Goal: Information Seeking & Learning: Learn about a topic

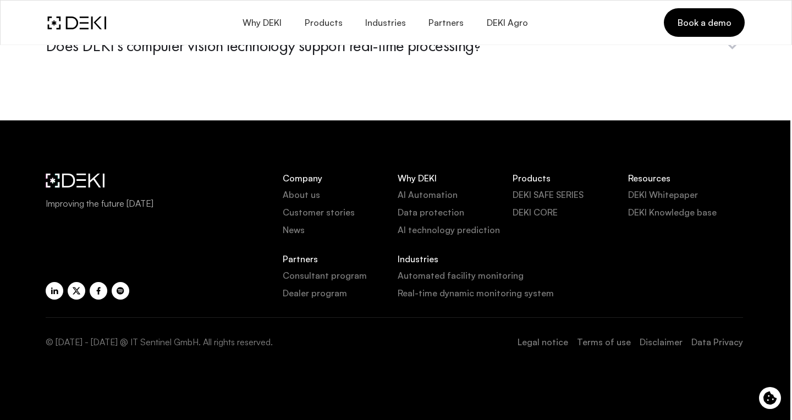
scroll to position [4510, 2]
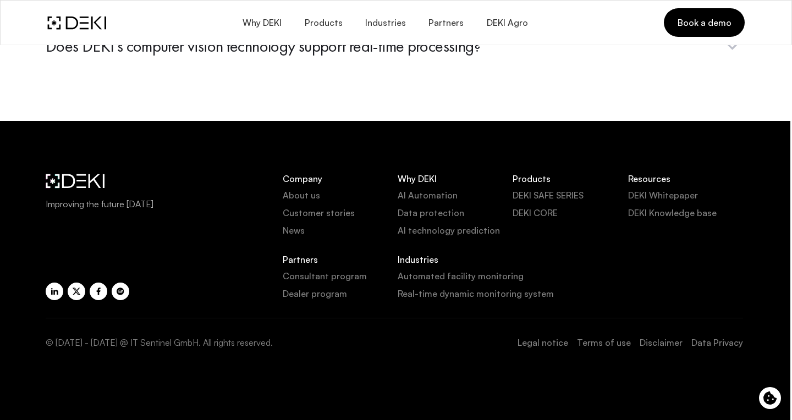
click at [659, 207] on link "DEKI Knowledge base" at bounding box center [685, 212] width 115 height 13
click at [682, 189] on link "DEKI Whitepaper" at bounding box center [685, 195] width 115 height 13
click at [403, 7] on div "Why DEKI Products Industries Partners DEKI Agro Book a demo" at bounding box center [396, 22] width 715 height 46
click at [260, 10] on button "Why DEKI" at bounding box center [262, 23] width 62 height 26
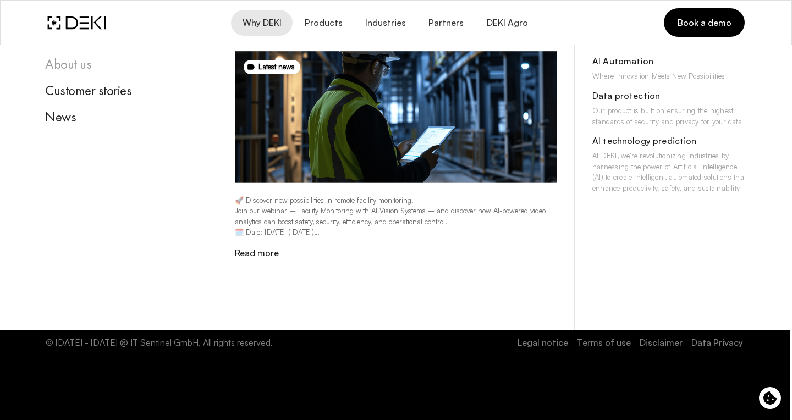
click at [71, 66] on div "About us" at bounding box center [122, 64] width 155 height 17
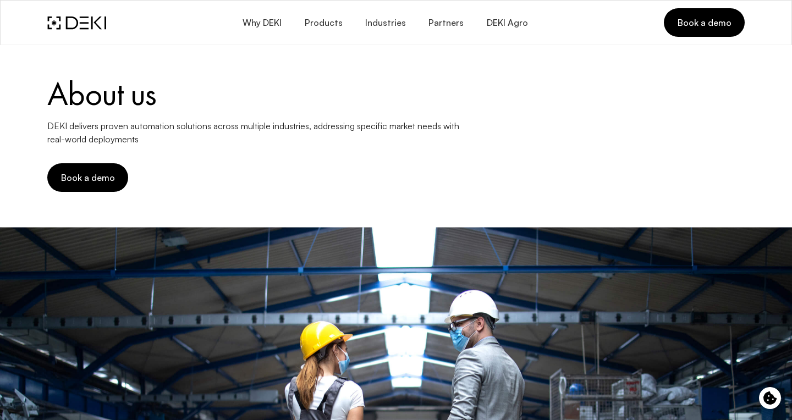
click at [79, 23] on img at bounding box center [76, 23] width 59 height 14
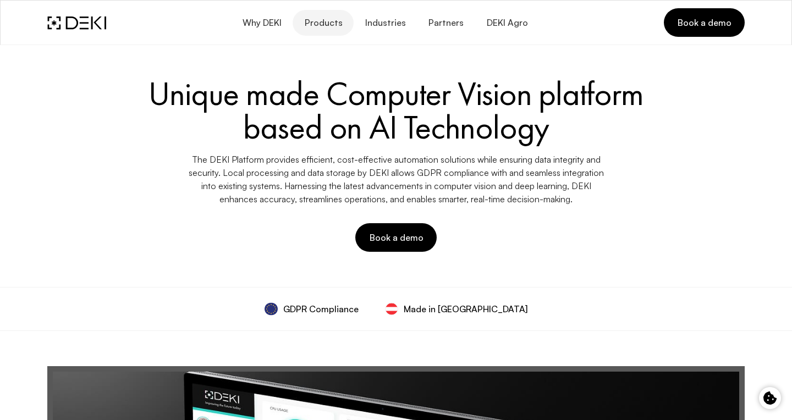
click at [335, 18] on span "Products" at bounding box center [323, 23] width 39 height 10
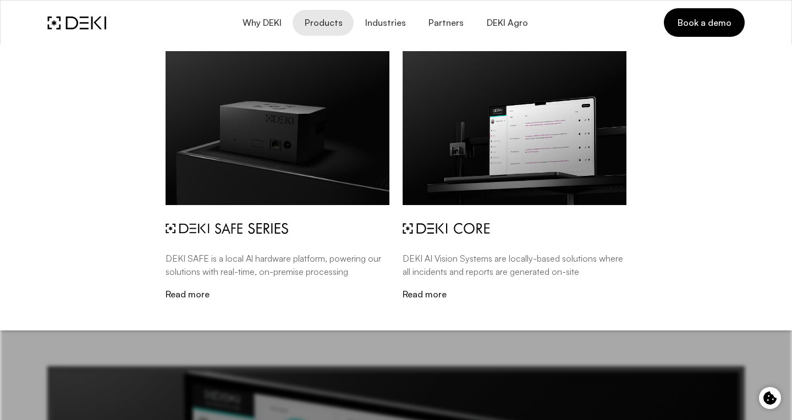
click at [192, 300] on div "DEKI SAFE is a local Al hardware platform, powering our solutions with real-tim…" at bounding box center [277, 185] width 237 height 280
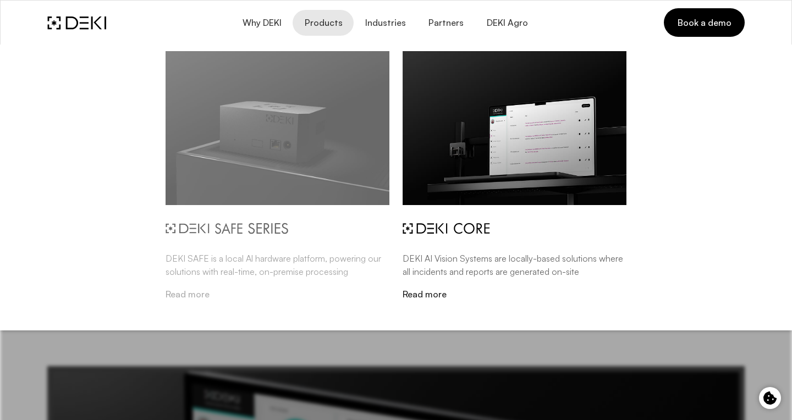
click at [201, 289] on link "Read more" at bounding box center [278, 294] width 224 height 10
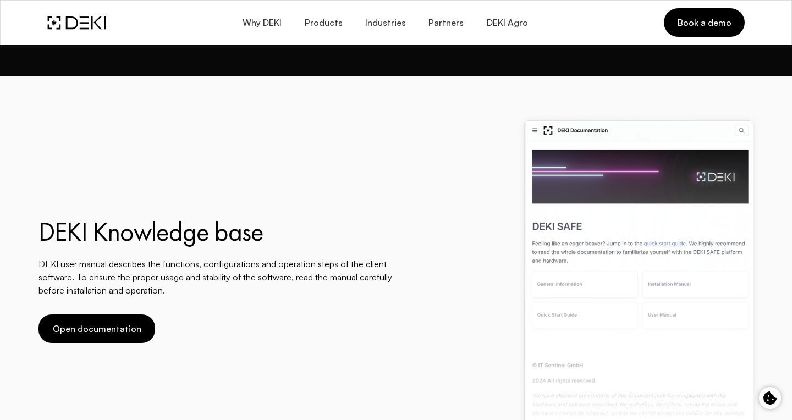
scroll to position [2654, 0]
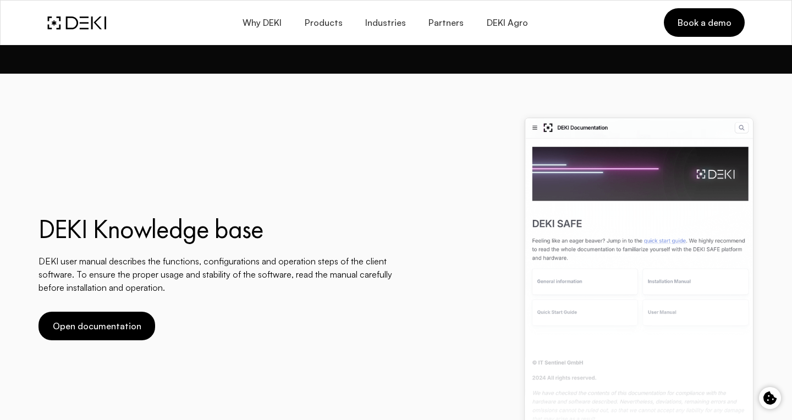
click at [631, 253] on img at bounding box center [638, 277] width 229 height 319
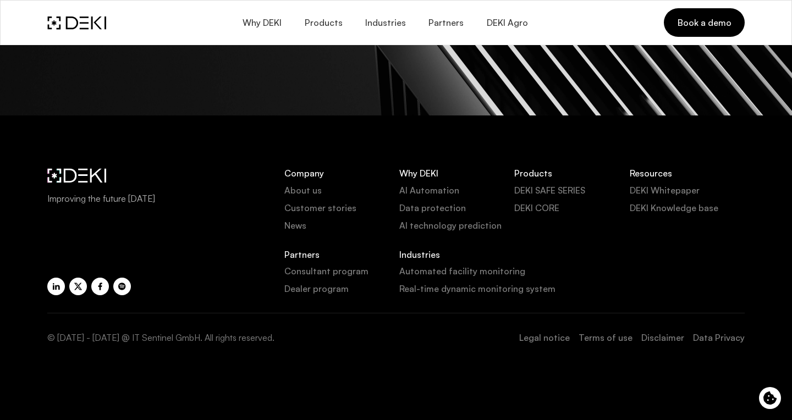
scroll to position [4976, 0]
